Goal: Check status

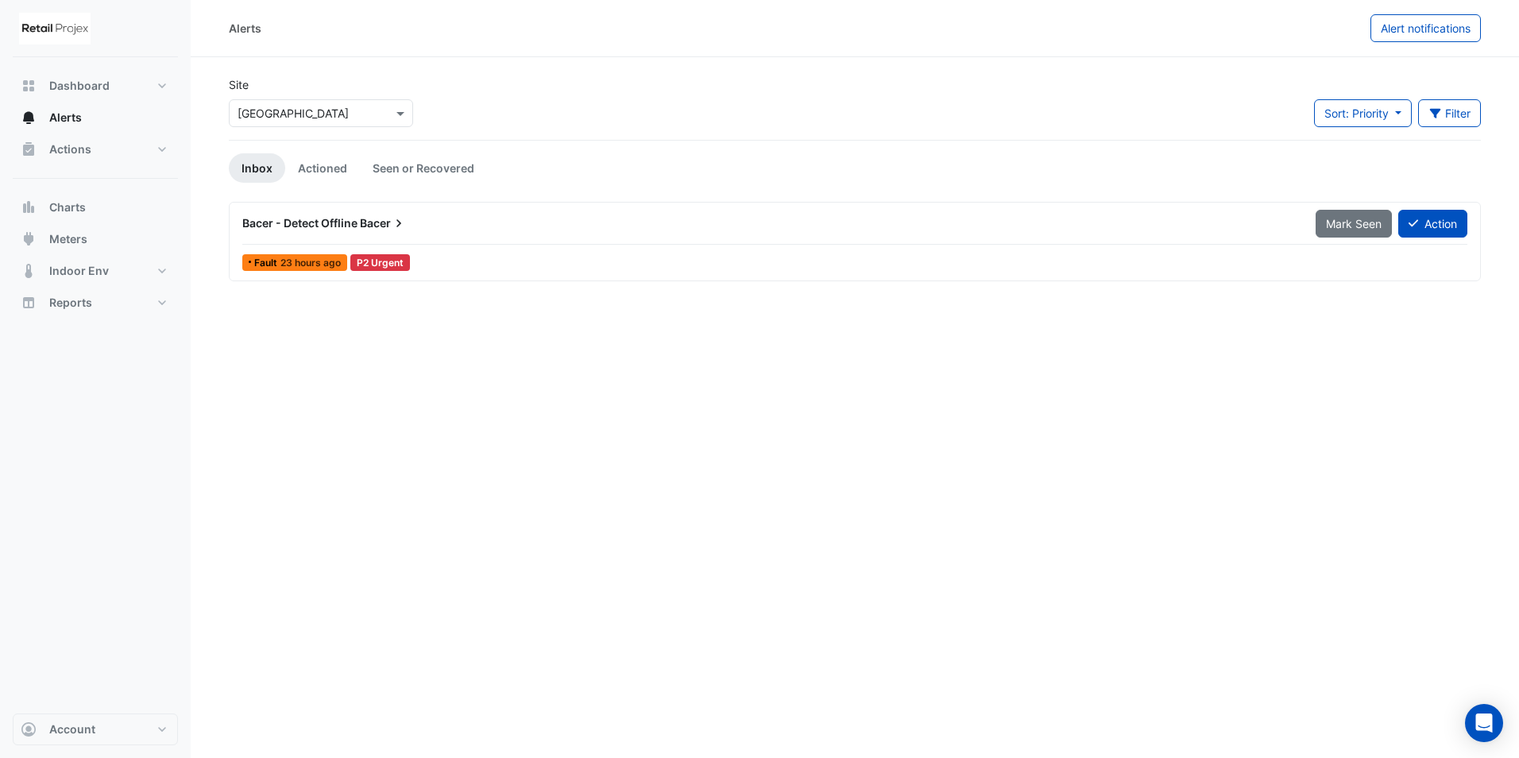
click at [386, 258] on div "P2 Urgent" at bounding box center [380, 262] width 60 height 17
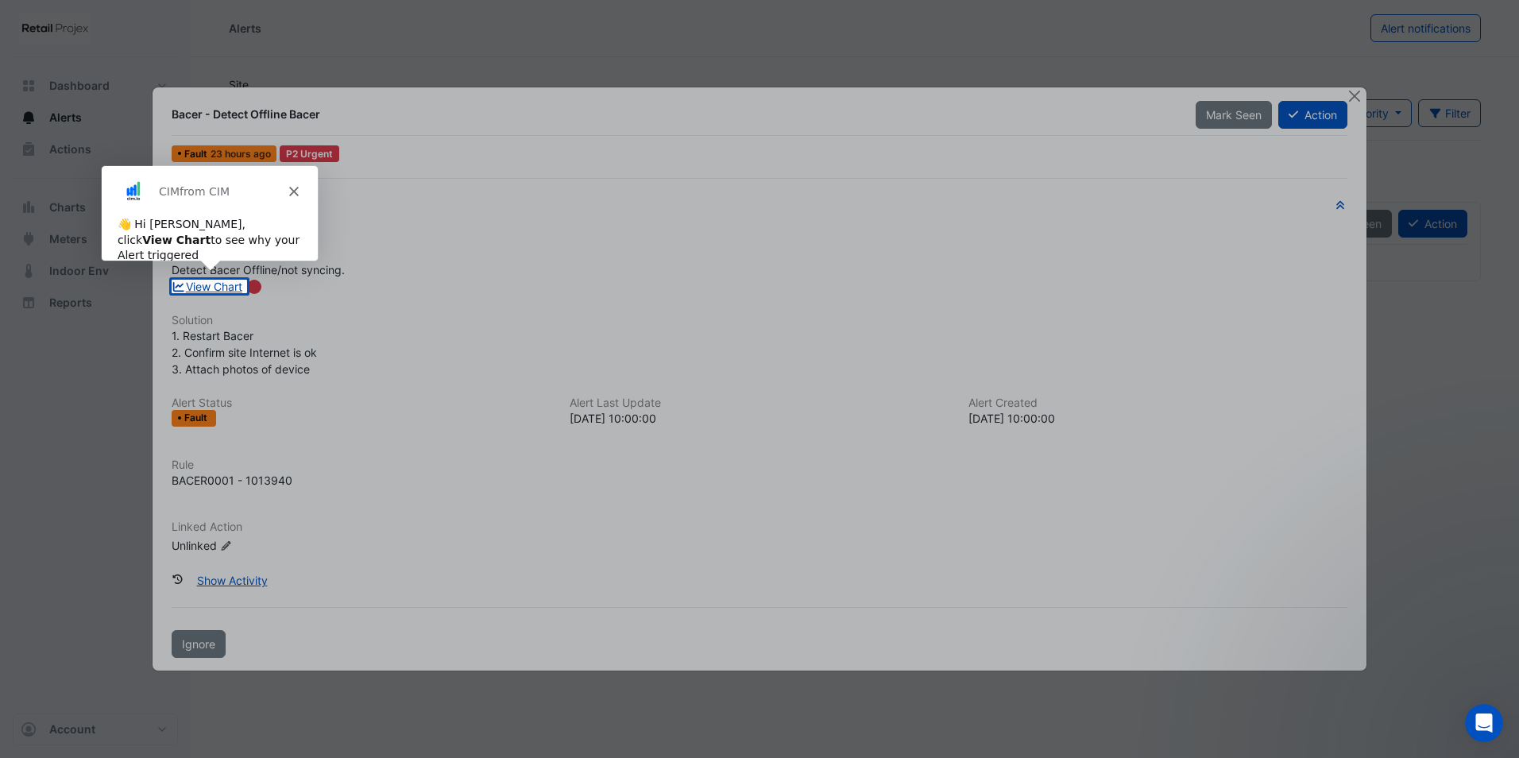
click at [216, 284] on link "View Chart" at bounding box center [207, 287] width 71 height 14
